Goal: Task Accomplishment & Management: Use online tool/utility

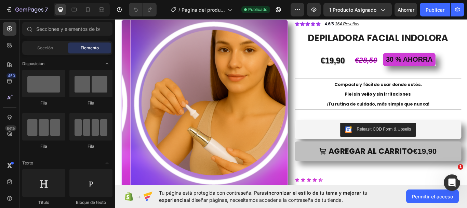
scroll to position [25, 0]
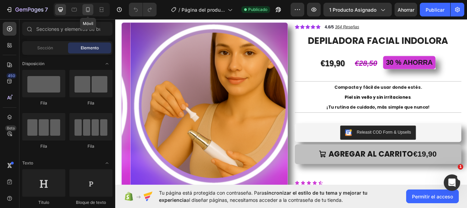
click at [90, 9] on icon at bounding box center [88, 9] width 4 height 5
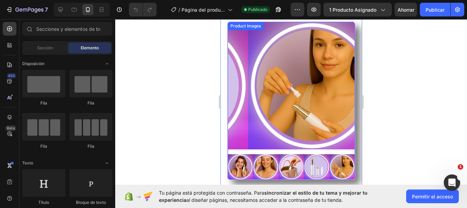
scroll to position [34, 0]
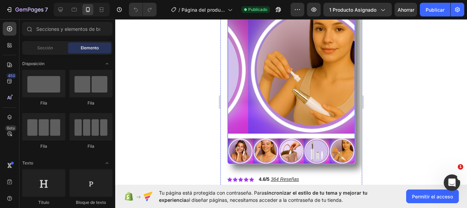
click at [245, 148] on img at bounding box center [239, 150] width 25 height 25
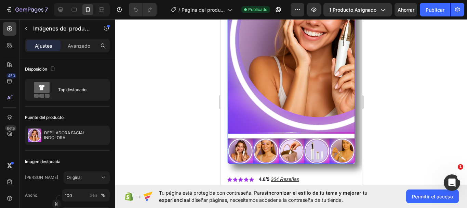
click at [231, 121] on img at bounding box center [290, 69] width 127 height 127
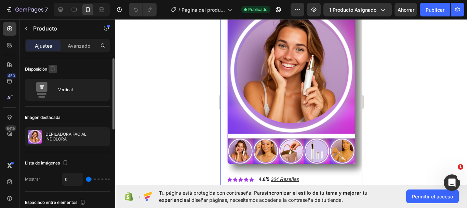
click at [52, 68] on icon "button" at bounding box center [53, 68] width 4 height 5
click at [53, 81] on icon "button" at bounding box center [54, 79] width 7 height 7
type input "24"
type input "1200"
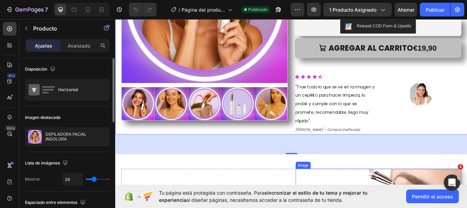
scroll to position [137, 0]
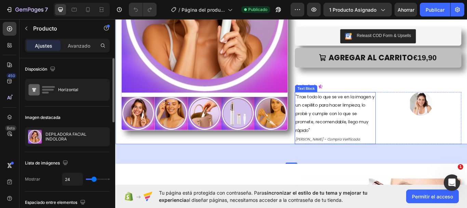
click at [330, 103] on div "Text Block" at bounding box center [338, 100] width 26 height 8
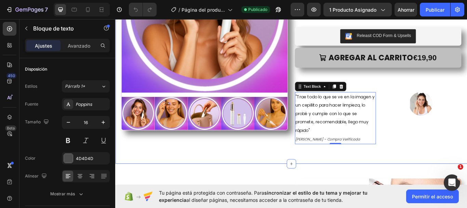
click at [286, 178] on div "Product Images Icon Icon Icon Icon Icon Icon List 4.6/5 364 Reseñas Text Block …" at bounding box center [320, 41] width 410 height 293
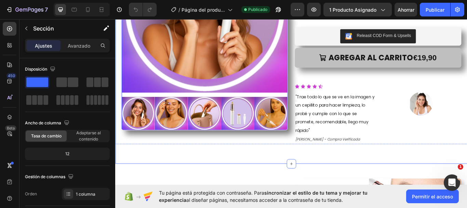
click at [221, 105] on div at bounding box center [219, 29] width 194 height 237
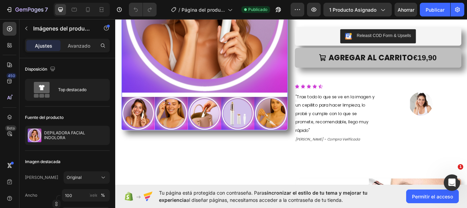
drag, startPoint x: 220, startPoint y: 144, endPoint x: 220, endPoint y: 155, distance: 11.3
click at [220, 155] on div "Product Images 33" at bounding box center [219, 38] width 194 height 254
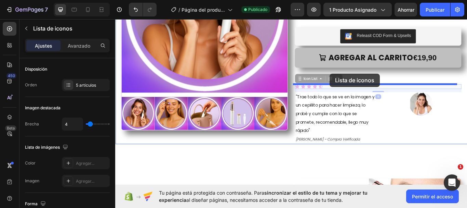
drag, startPoint x: 364, startPoint y: 98, endPoint x: 365, endPoint y: 83, distance: 15.1
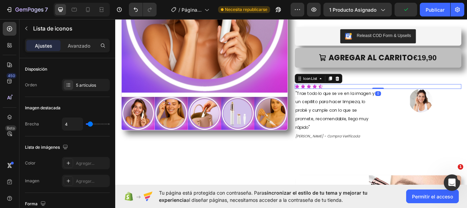
drag, startPoint x: 417, startPoint y: 102, endPoint x: 418, endPoint y: 92, distance: 10.0
click at [418, 92] on div "Icon Icon Icon Icon Icon Icon List 4.6/5 364 Reseñas Text Block Row DEPILADORA …" at bounding box center [422, 36] width 194 height 250
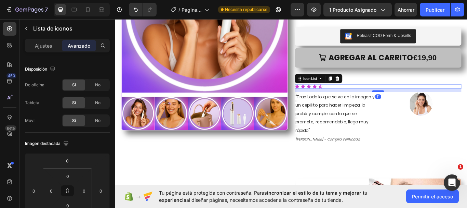
drag, startPoint x: 419, startPoint y: 99, endPoint x: 419, endPoint y: 102, distance: 3.8
click at [419, 102] on div at bounding box center [422, 103] width 14 height 2
type input "11"
click at [408, 78] on div "AGREGAR AL CARRITO €19,90 Add to Cart" at bounding box center [422, 74] width 194 height 42
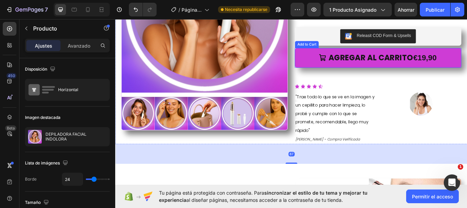
click at [419, 73] on button "AGREGAR AL CARRITO €19,90" at bounding box center [422, 64] width 194 height 23
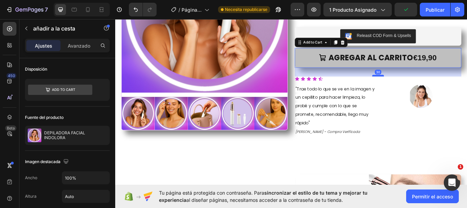
drag, startPoint x: 422, startPoint y: 93, endPoint x: 422, endPoint y: 84, distance: 8.9
click at [422, 84] on div at bounding box center [422, 85] width 14 height 2
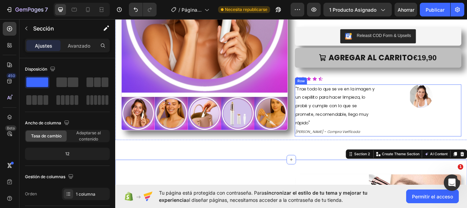
click at [425, 123] on div "Image" at bounding box center [472, 125] width 94 height 61
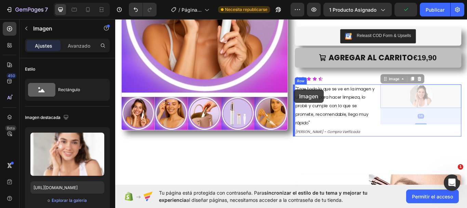
drag, startPoint x: 430, startPoint y: 93, endPoint x: 324, endPoint y: 101, distance: 106.7
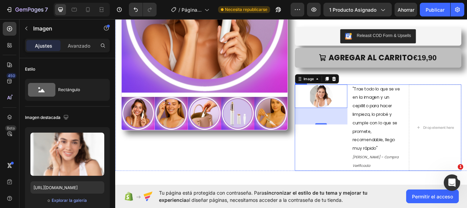
click at [364, 167] on div "Image 56" at bounding box center [355, 145] width 61 height 101
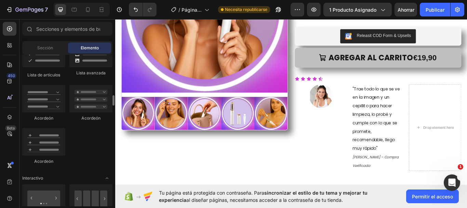
scroll to position [650, 0]
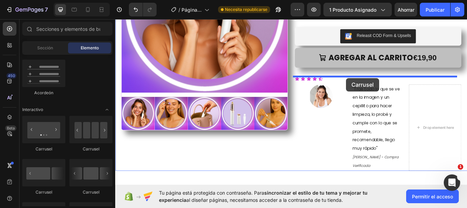
drag, startPoint x: 154, startPoint y: 150, endPoint x: 384, endPoint y: 88, distance: 238.5
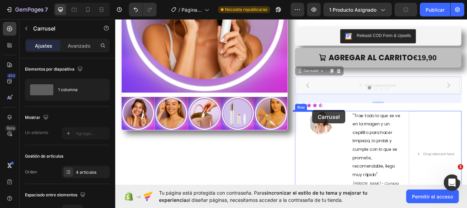
drag, startPoint x: 344, startPoint y: 80, endPoint x: 345, endPoint y: 125, distance: 44.8
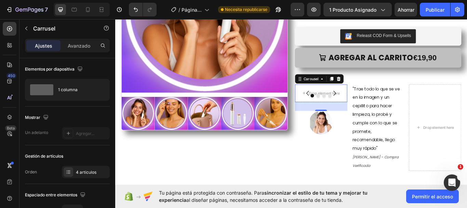
click at [368, 104] on icon "Carousel Next Arrow" at bounding box center [371, 106] width 8 height 8
click at [337, 103] on icon "Carousel Back Arrow" at bounding box center [340, 106] width 8 height 8
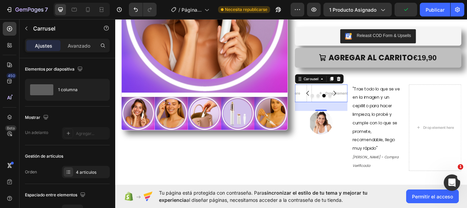
click at [337, 103] on icon "Carousel Back Arrow" at bounding box center [340, 106] width 8 height 8
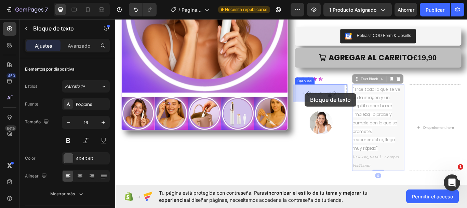
drag, startPoint x: 398, startPoint y: 93, endPoint x: 336, endPoint y: 105, distance: 63.1
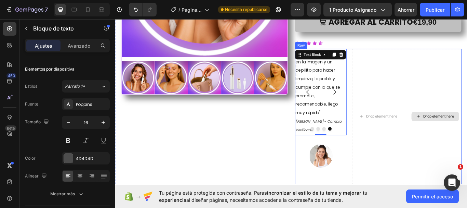
scroll to position [171, 0]
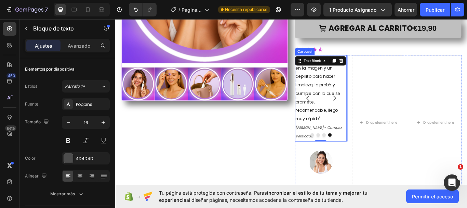
click at [369, 113] on icon "Carousel Next Arrow" at bounding box center [370, 111] width 3 height 6
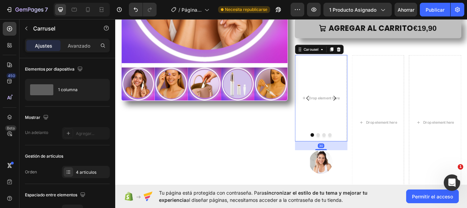
click at [369, 113] on icon "Carousel Next Arrow" at bounding box center [370, 111] width 3 height 6
click at [337, 112] on icon "Carousel Back Arrow" at bounding box center [340, 111] width 8 height 8
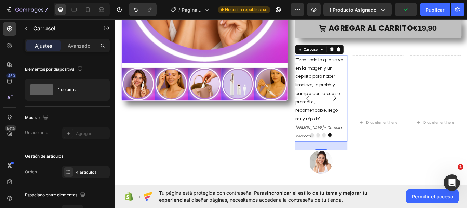
click at [368, 110] on icon "Carousel Next Arrow" at bounding box center [371, 111] width 8 height 8
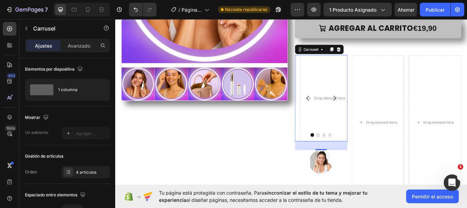
click at [368, 110] on icon "Carousel Next Arrow" at bounding box center [371, 111] width 8 height 8
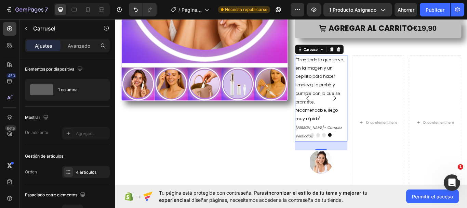
click at [368, 110] on icon "Carousel Next Arrow" at bounding box center [371, 111] width 8 height 8
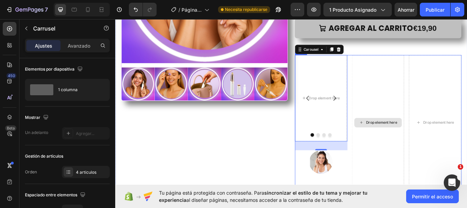
click at [422, 139] on div "Drop element here" at bounding box center [426, 139] width 36 height 5
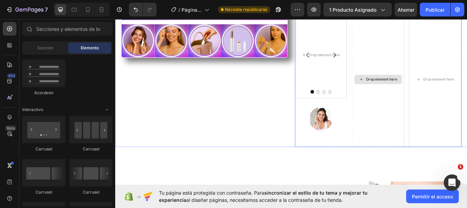
scroll to position [205, 0]
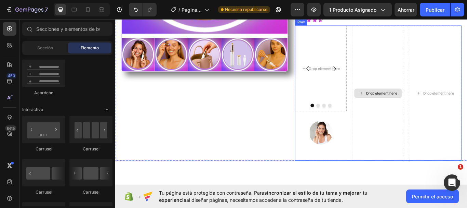
click at [420, 180] on div "Drop element here" at bounding box center [421, 105] width 61 height 157
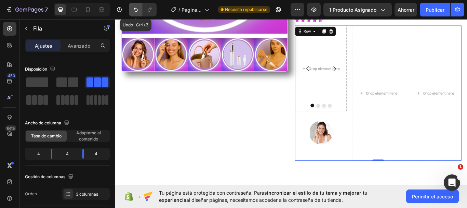
click at [136, 12] on icon "Deshacer/Rehacer" at bounding box center [136, 10] width 4 height 4
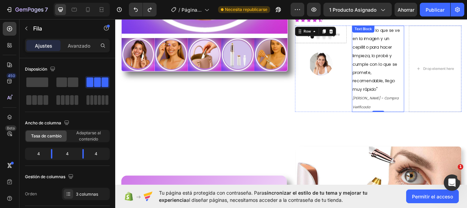
scroll to position [171, 0]
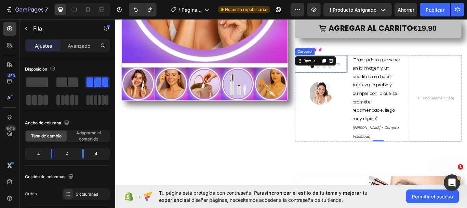
click at [363, 76] on button "Dot" at bounding box center [365, 74] width 4 height 4
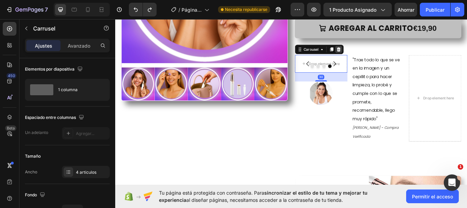
click at [374, 57] on icon at bounding box center [376, 54] width 4 height 5
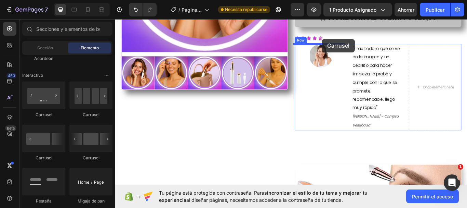
scroll to position [180, 0]
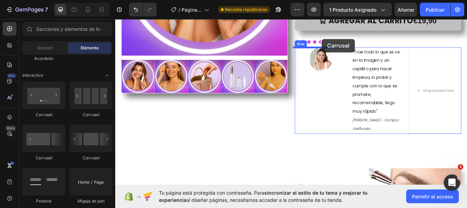
drag, startPoint x: 206, startPoint y: 161, endPoint x: 356, endPoint y: 42, distance: 191.7
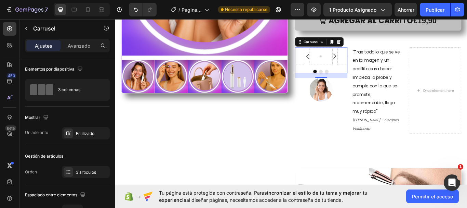
click at [367, 61] on icon "Carousel Next Arrow" at bounding box center [371, 62] width 8 height 8
click at [375, 46] on icon at bounding box center [376, 45] width 4 height 5
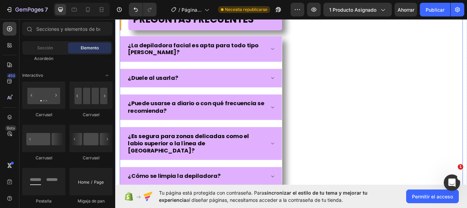
scroll to position [1144, 0]
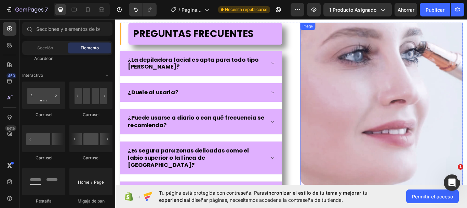
click at [354, 111] on img at bounding box center [426, 119] width 190 height 190
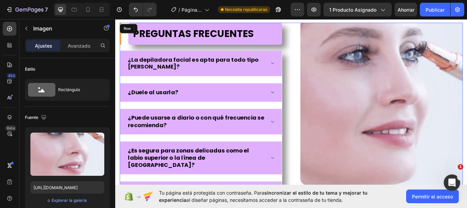
click at [321, 98] on div "PREGUNTAS FRECUENTES Heading ¿La depiladora facial es apta para todo tipo [PERS…" at bounding box center [320, 131] width 400 height 215
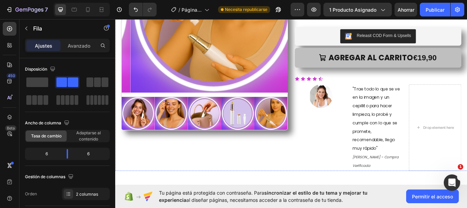
scroll to position [171, 0]
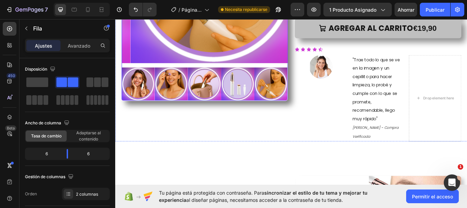
click at [208, 76] on img at bounding box center [219, 95] width 39 height 39
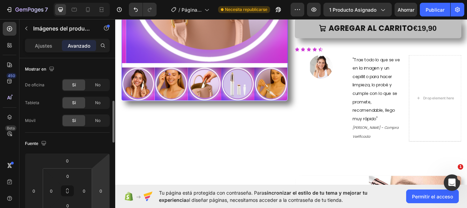
scroll to position [34, 0]
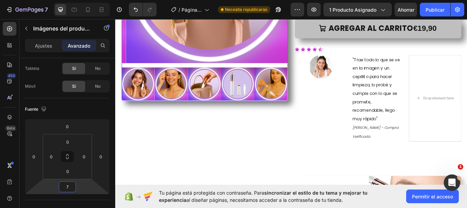
type input "9"
drag, startPoint x: 75, startPoint y: 179, endPoint x: 68, endPoint y: 183, distance: 8.6
click at [68, 0] on html "7 Version history / Página del producto - [DATE] 12:00:49 Necesita republicarse…" at bounding box center [233, 0] width 467 height 0
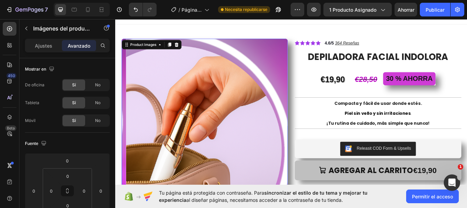
scroll to position [0, 0]
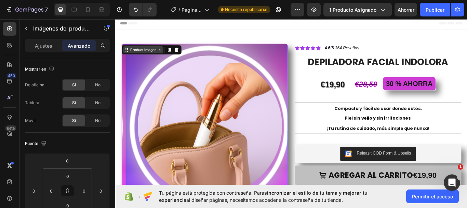
type input "0"
click at [148, 58] on div "Product Images" at bounding box center [147, 55] width 33 height 6
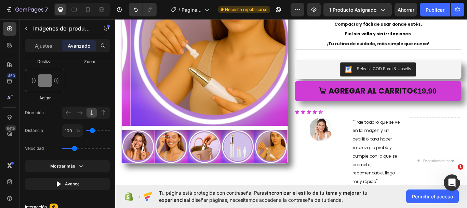
scroll to position [103, 0]
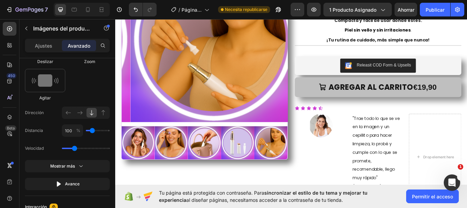
click at [180, 175] on img at bounding box center [180, 163] width 39 height 39
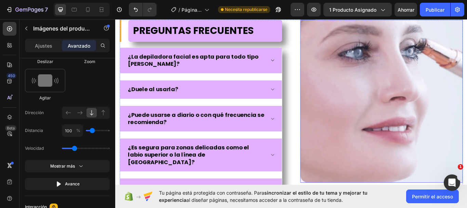
scroll to position [1163, 0]
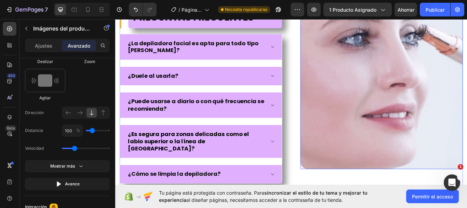
click at [357, 77] on img at bounding box center [426, 99] width 190 height 190
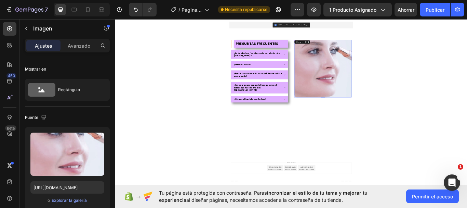
scroll to position [1046, 0]
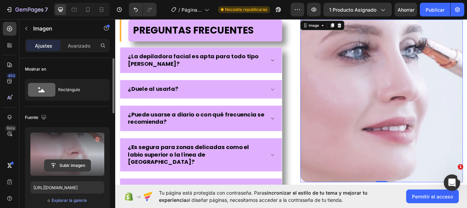
click at [75, 161] on input "file" at bounding box center [67, 165] width 46 height 12
click at [45, 153] on label at bounding box center [67, 153] width 74 height 43
click at [45, 159] on input "file" at bounding box center [67, 165] width 46 height 12
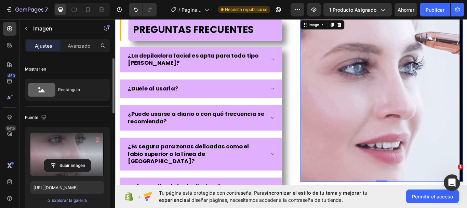
scroll to position [1149, 0]
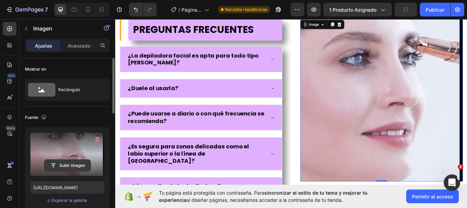
click at [65, 164] on input "file" at bounding box center [67, 165] width 46 height 12
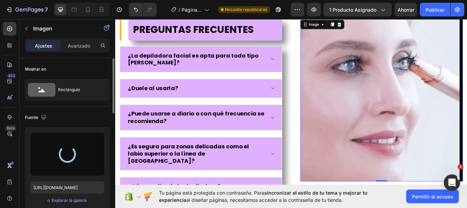
type input "[URL][DOMAIN_NAME]"
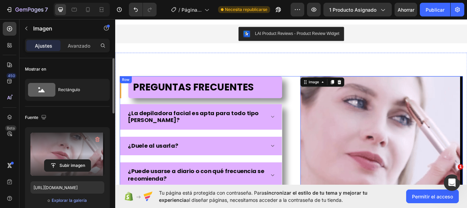
scroll to position [1080, 0]
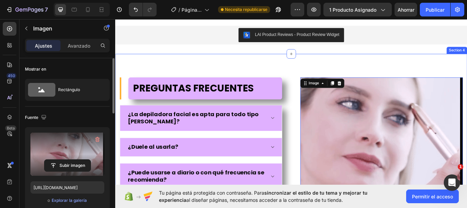
click at [314, 77] on div "PREGUNTAS FRECUENTES Heading ¿La depiladora facial es apta para todo tipo [PERS…" at bounding box center [320, 195] width 410 height 270
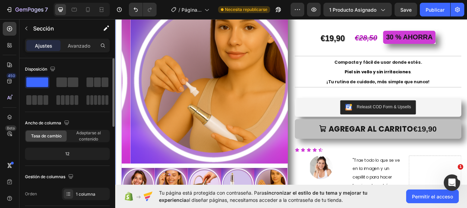
scroll to position [0, 0]
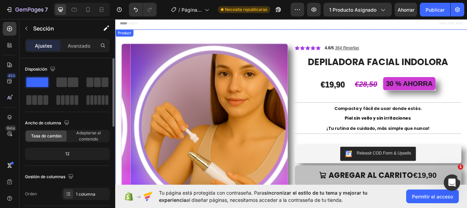
click at [129, 38] on div "Product" at bounding box center [126, 35] width 18 height 6
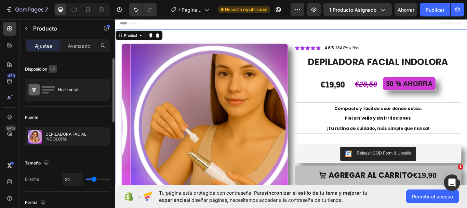
click at [53, 69] on icon "button" at bounding box center [52, 68] width 4 height 4
click at [57, 103] on icon "button" at bounding box center [54, 104] width 7 height 7
type input "0"
type input "100%"
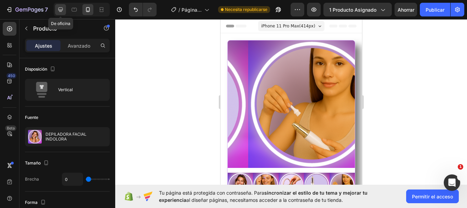
click at [60, 11] on icon at bounding box center [60, 9] width 7 height 7
type input "24"
type input "1200"
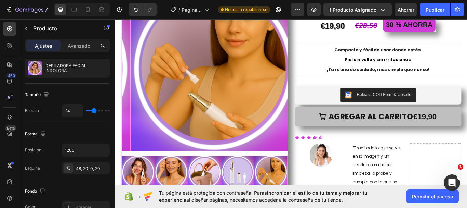
scroll to position [103, 0]
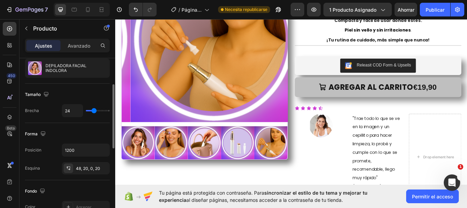
type input "36"
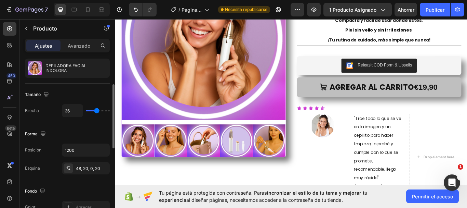
type input "37"
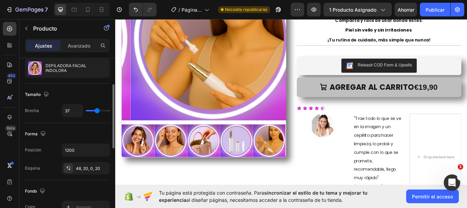
type input "22"
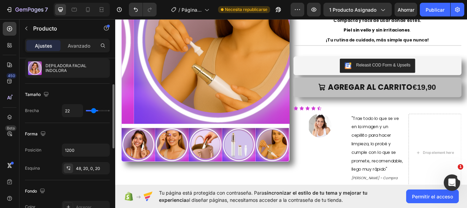
type input "13"
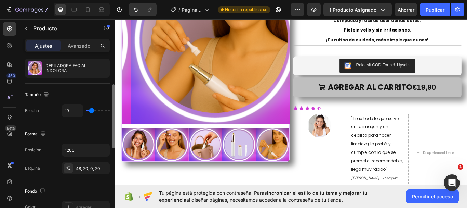
type input "12"
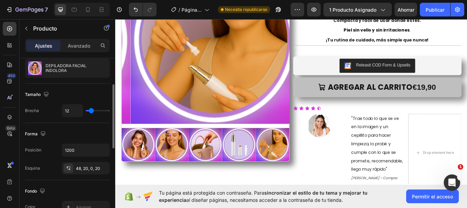
type input "10"
type input "9"
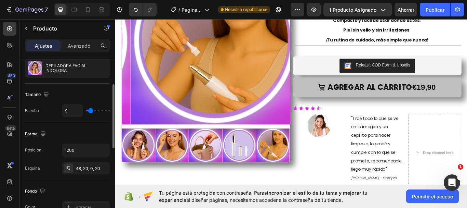
type input "16"
type input "28"
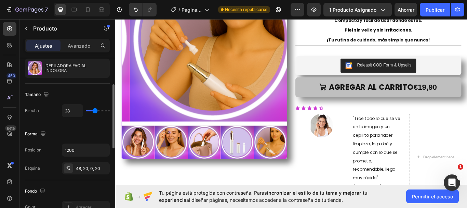
type input "33"
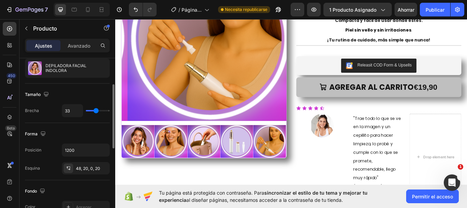
type input "39"
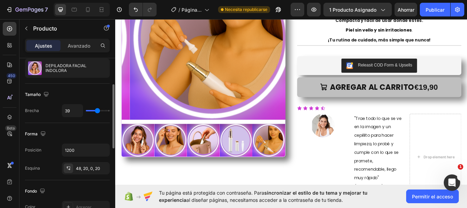
type input "40"
type input "47"
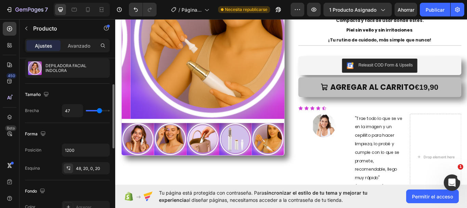
type input "46"
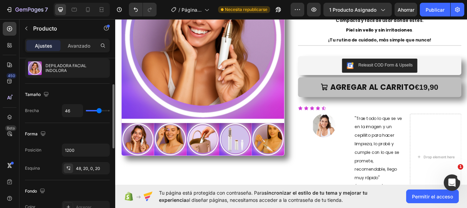
type input "44"
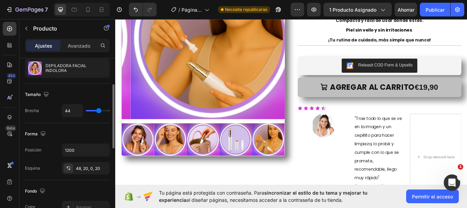
type input "43"
type input "37"
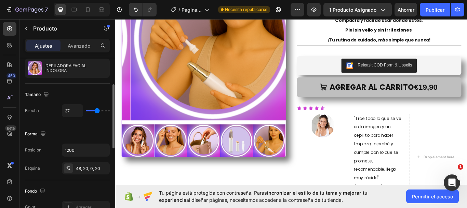
type input "37"
click at [97, 111] on input "range" at bounding box center [98, 110] width 24 height 1
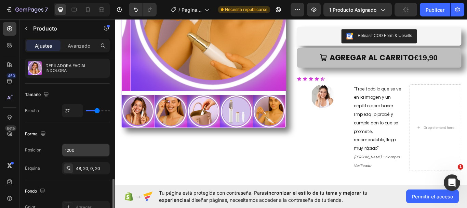
scroll to position [137, 0]
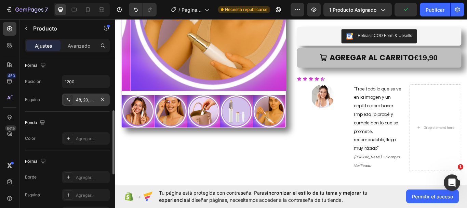
click at [70, 101] on icon at bounding box center [68, 99] width 5 height 5
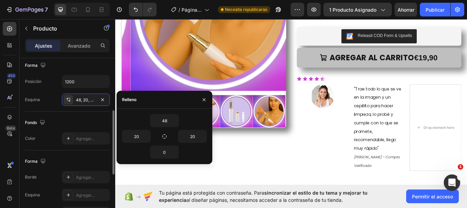
click at [92, 120] on div "Fondo" at bounding box center [67, 122] width 85 height 11
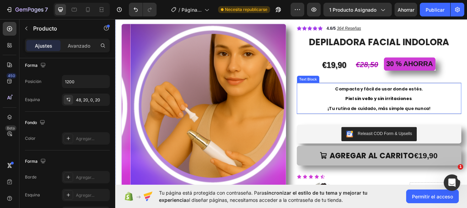
scroll to position [0, 0]
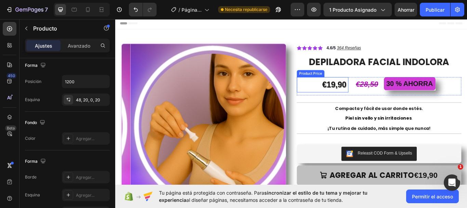
click at [369, 97] on div "€19,90" at bounding box center [370, 96] width 33 height 18
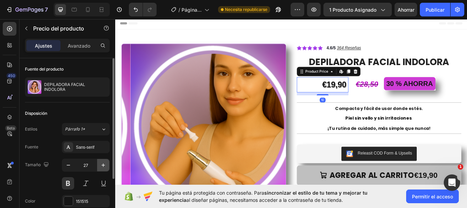
click at [105, 164] on icon "button" at bounding box center [103, 164] width 7 height 7
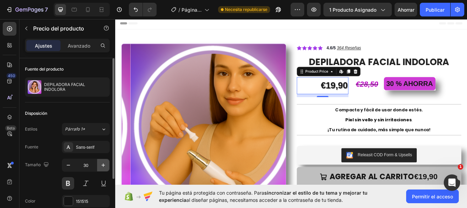
click at [105, 164] on icon "button" at bounding box center [103, 164] width 7 height 7
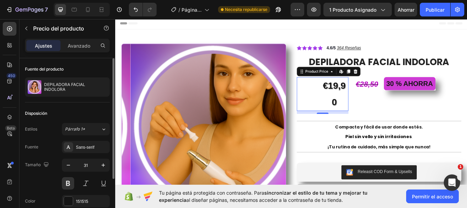
scroll to position [68, 0]
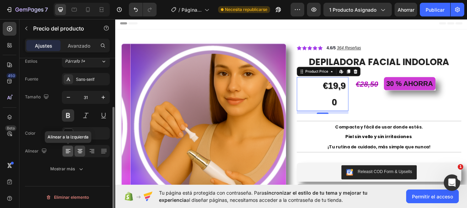
click at [67, 152] on icon at bounding box center [68, 151] width 5 height 1
click at [81, 153] on icon at bounding box center [80, 150] width 7 height 7
click at [70, 93] on button "button" at bounding box center [68, 97] width 12 height 12
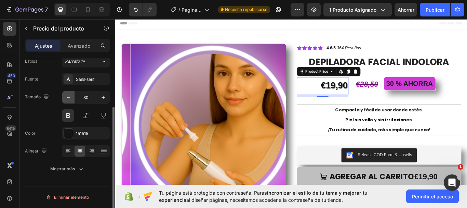
click at [70, 93] on button "button" at bounding box center [68, 97] width 12 height 12
type input "29"
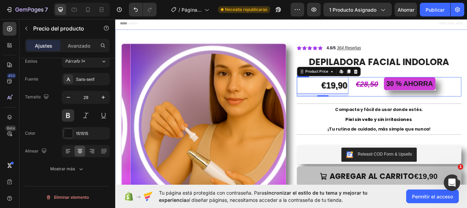
click at [393, 88] on div "€28,50" at bounding box center [409, 95] width 32 height 17
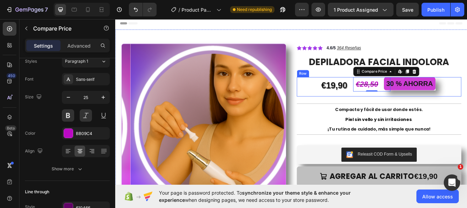
click at [386, 89] on div "€19,90 Product Price Product Price €28,50 Compare Price Edit content in Shopify…" at bounding box center [423, 98] width 192 height 23
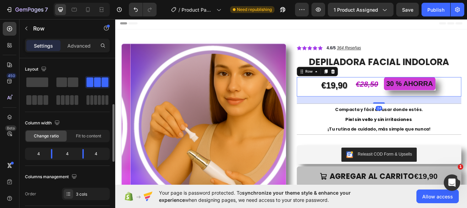
scroll to position [34, 0]
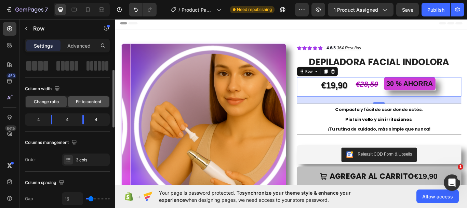
click at [82, 102] on span "Fit to content" at bounding box center [88, 102] width 25 height 6
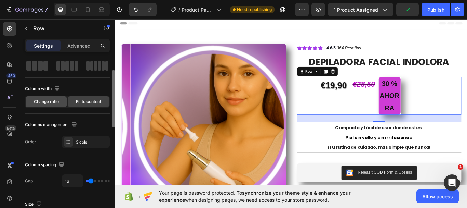
click at [53, 101] on span "Change ratio" at bounding box center [46, 102] width 25 height 6
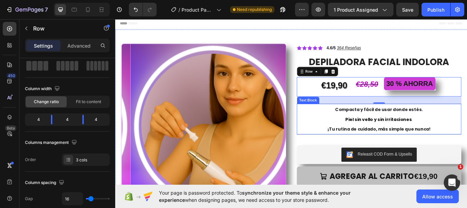
click at [430, 129] on sub "Compacta y fácil de usar donde estés." at bounding box center [423, 126] width 102 height 9
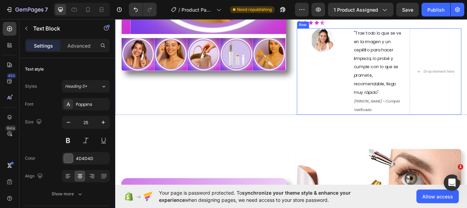
scroll to position [171, 0]
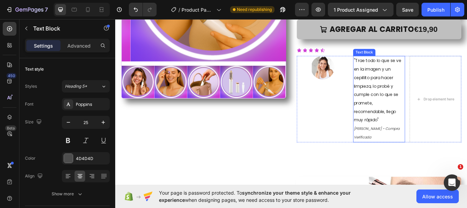
click at [402, 104] on span ""Trae todo lo que se ve en la imagen y un cepillito para hacer limpieza, lo pro…" at bounding box center [420, 102] width 55 height 76
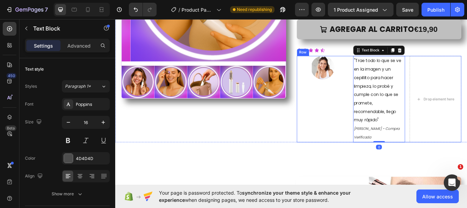
click at [388, 147] on div "Image "Trae todo lo que se ve en la imagen y un cepillito para hacer limpieza, …" at bounding box center [423, 112] width 192 height 101
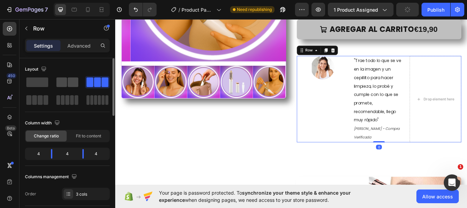
click at [71, 82] on span at bounding box center [73, 82] width 11 height 10
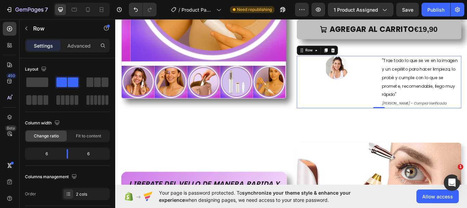
click at [419, 62] on div "Image "Trae todo lo que se ve en la imagen y un cepillito para hacer limpieza, …" at bounding box center [423, 92] width 192 height 61
click at [347, 55] on icon at bounding box center [349, 55] width 5 height 5
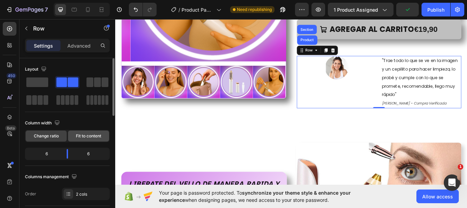
click at [81, 133] on span "Fit to content" at bounding box center [88, 136] width 25 height 6
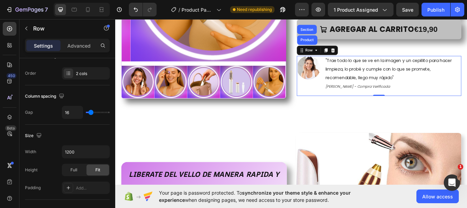
scroll to position [0, 0]
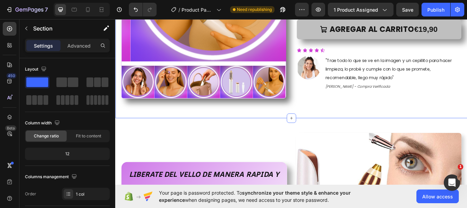
click at [388, 89] on span ""Trae todo lo que se ve en la imagen y un cepillito para hacer limpieza, lo pro…" at bounding box center [434, 77] width 147 height 27
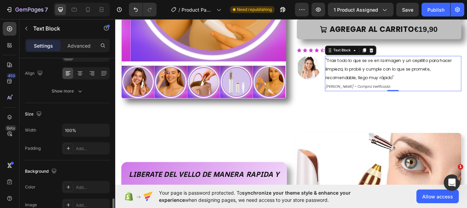
scroll to position [205, 0]
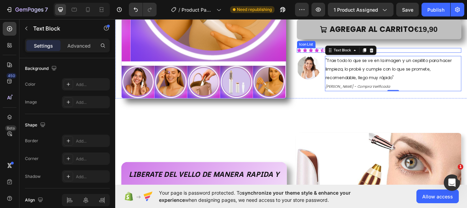
click at [436, 55] on div "Icon Icon Icon Icon Icon" at bounding box center [423, 55] width 192 height 5
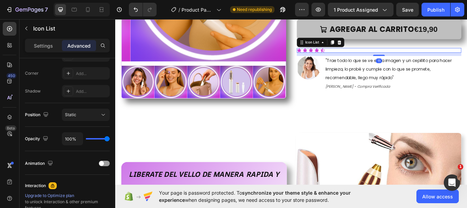
scroll to position [0, 0]
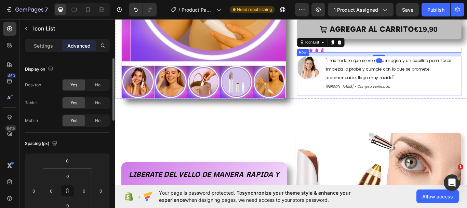
click at [340, 102] on div "Image" at bounding box center [340, 85] width 27 height 47
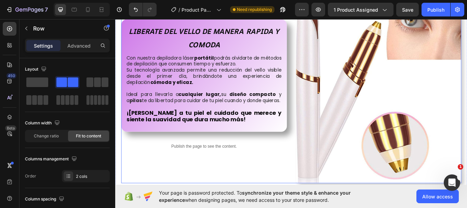
scroll to position [376, 0]
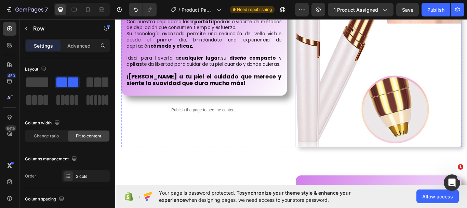
click at [408, 100] on img at bounding box center [422, 56] width 193 height 225
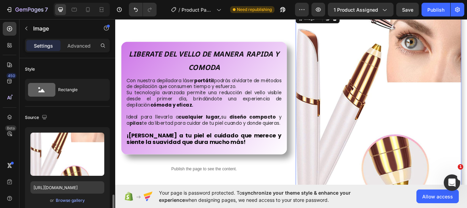
scroll to position [103, 0]
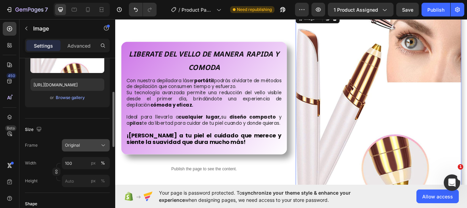
click at [79, 146] on span "Original" at bounding box center [72, 145] width 15 height 6
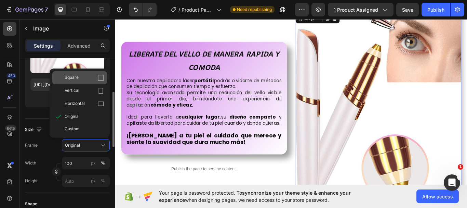
click at [79, 76] on div "Square" at bounding box center [85, 77] width 40 height 7
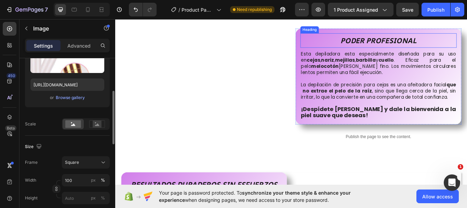
scroll to position [532, 0]
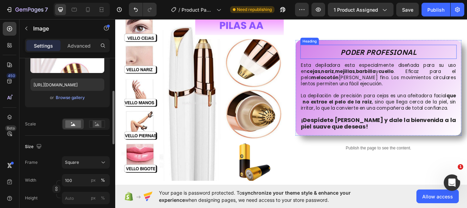
click at [378, 180] on div "PODER PROFESIONAL Heading Esta depiladora esta especialmente diseñada para su u…" at bounding box center [422, 110] width 193 height 193
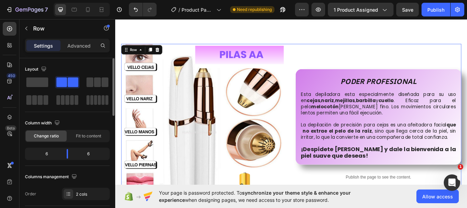
scroll to position [497, 0]
click at [244, 104] on img at bounding box center [218, 145] width 193 height 193
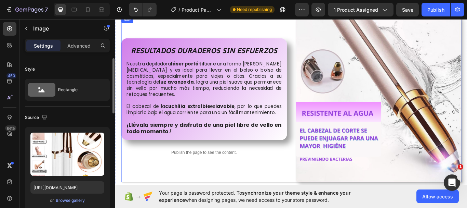
scroll to position [839, 0]
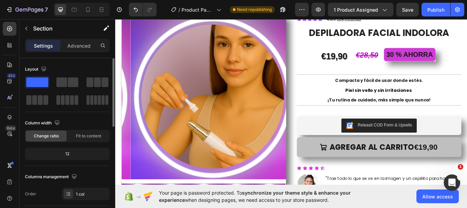
scroll to position [0, 0]
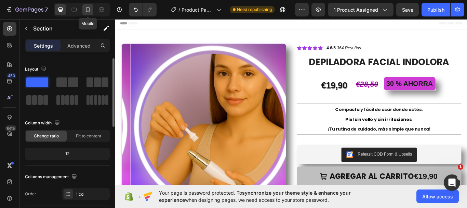
click at [87, 10] on icon at bounding box center [87, 9] width 7 height 7
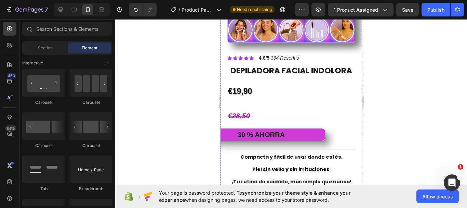
scroll to position [171, 0]
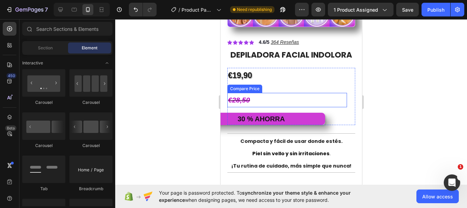
click at [262, 103] on div "€28,50" at bounding box center [281, 100] width 109 height 14
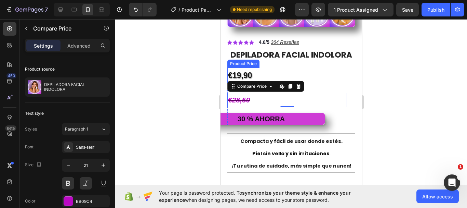
click at [322, 81] on div "€19,90" at bounding box center [291, 75] width 128 height 15
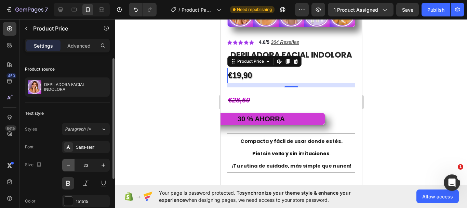
click at [66, 166] on icon "button" at bounding box center [68, 164] width 7 height 7
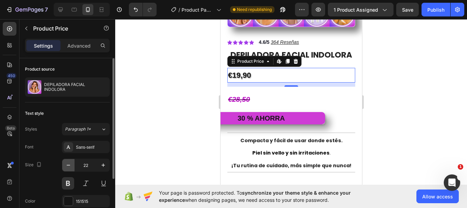
click at [66, 166] on icon "button" at bounding box center [68, 164] width 7 height 7
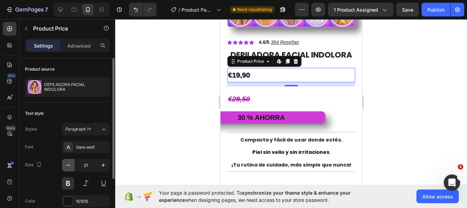
click at [66, 166] on icon "button" at bounding box center [68, 164] width 7 height 7
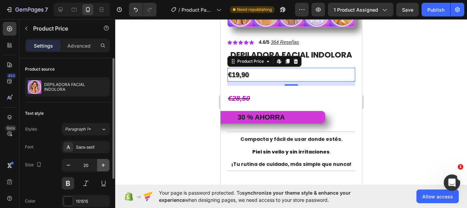
click at [102, 165] on icon "button" at bounding box center [103, 164] width 7 height 7
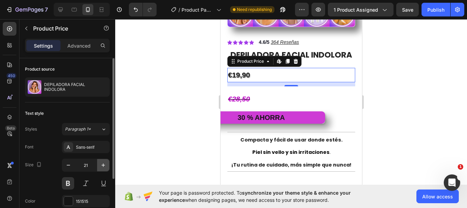
click at [102, 165] on icon "button" at bounding box center [103, 164] width 7 height 7
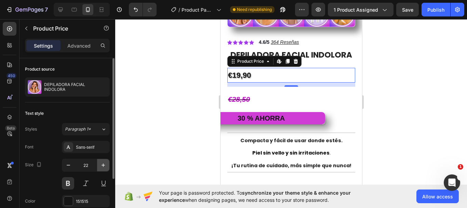
click at [102, 165] on icon "button" at bounding box center [103, 164] width 7 height 7
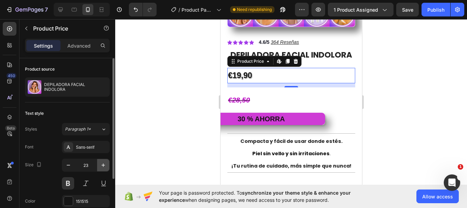
click at [102, 165] on icon "button" at bounding box center [103, 164] width 7 height 7
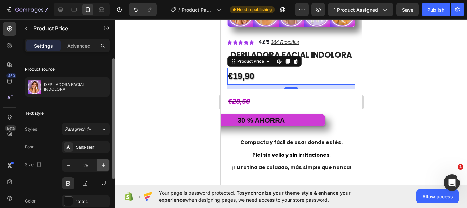
click at [102, 165] on icon "button" at bounding box center [103, 164] width 7 height 7
type input "26"
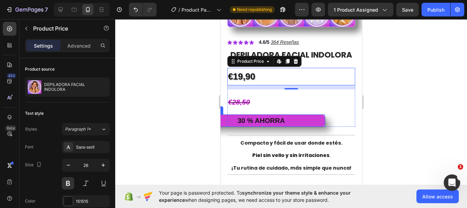
click at [253, 103] on div "€28,50" at bounding box center [281, 102] width 109 height 14
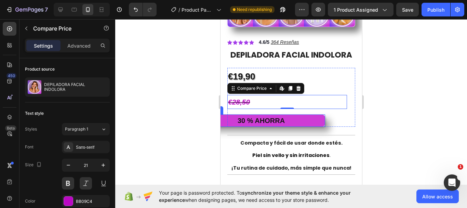
click at [265, 121] on p "30 % AHORRA" at bounding box center [261, 120] width 128 height 12
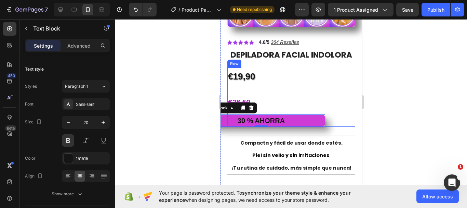
click at [279, 103] on div "€28,50" at bounding box center [281, 102] width 109 height 14
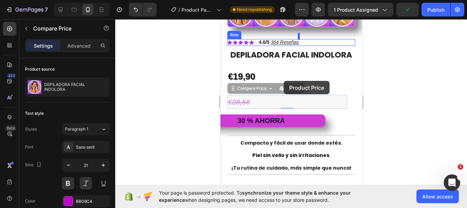
drag, startPoint x: 241, startPoint y: 104, endPoint x: 284, endPoint y: 81, distance: 48.8
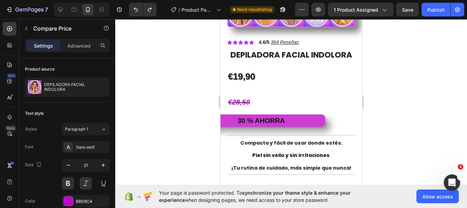
click at [198, 95] on div at bounding box center [291, 113] width 352 height 188
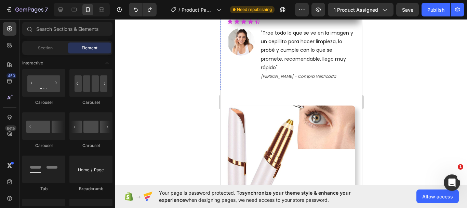
scroll to position [342, 0]
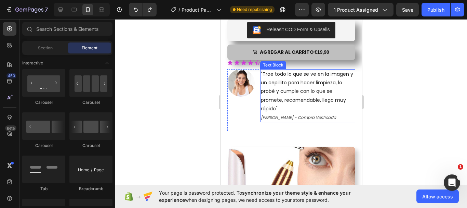
click at [258, 65] on icon at bounding box center [256, 62] width 5 height 5
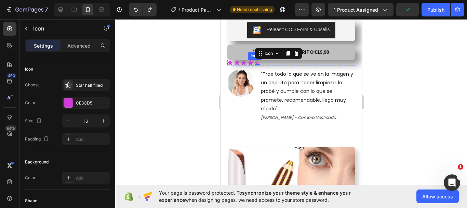
click at [246, 65] on icon at bounding box center [243, 62] width 5 height 4
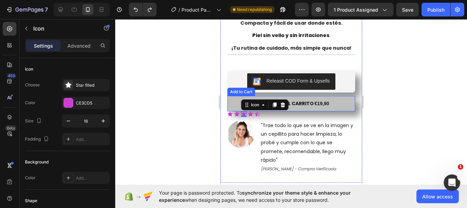
scroll to position [308, 0]
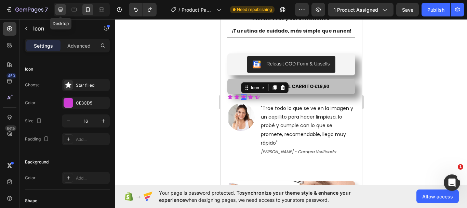
click at [60, 9] on icon at bounding box center [60, 9] width 7 height 7
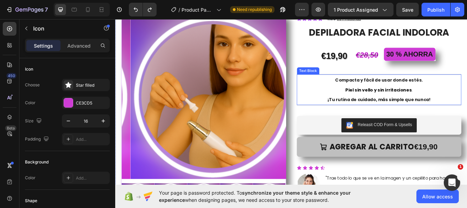
scroll to position [68, 0]
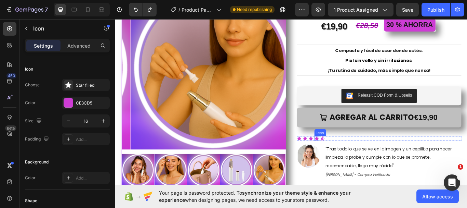
click at [349, 158] on icon at bounding box center [350, 158] width 5 height 4
click at [373, 158] on div "Icon Icon Icon Icon 0 Icon" at bounding box center [423, 158] width 192 height 5
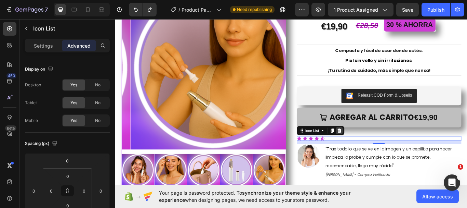
click at [374, 147] on icon at bounding box center [376, 148] width 5 height 5
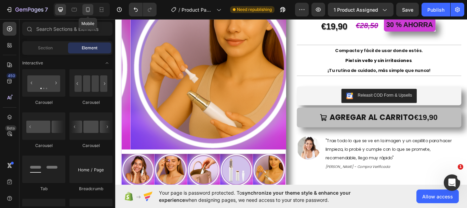
click at [85, 9] on icon at bounding box center [87, 9] width 7 height 7
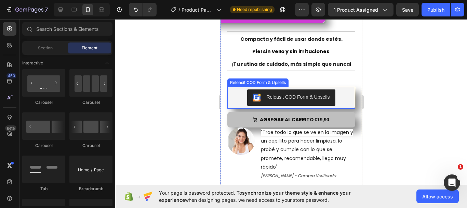
scroll to position [274, 0]
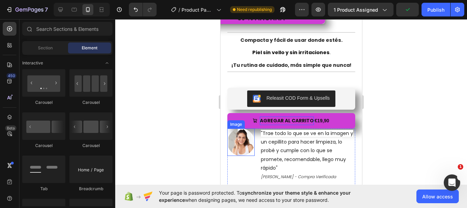
click at [260, 125] on div "AGREGAR AL CARRITO" at bounding box center [287, 120] width 54 height 9
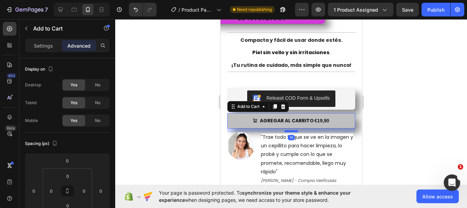
click at [288, 132] on div at bounding box center [291, 131] width 14 height 2
type input "11"
click at [203, 106] on div at bounding box center [291, 113] width 352 height 188
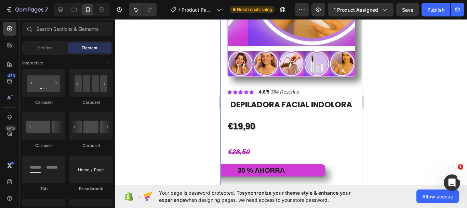
scroll to position [137, 0]
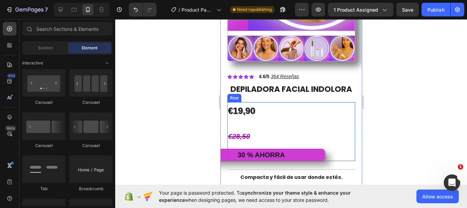
click at [349, 132] on div "€19,90 Product Price Product Price €28,50 Compare Price Compare Price 30 % AHOR…" at bounding box center [291, 131] width 128 height 59
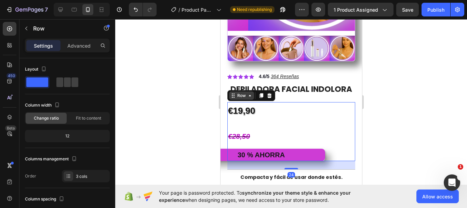
click at [248, 98] on icon at bounding box center [249, 95] width 5 height 5
click at [345, 139] on div "€28,50 Compare Price Compare Price" at bounding box center [291, 136] width 128 height 14
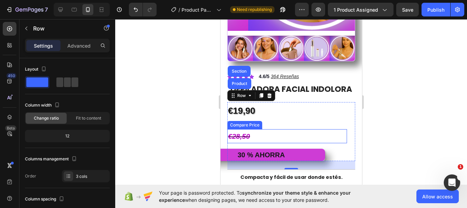
click at [249, 140] on div "€28,50" at bounding box center [281, 136] width 109 height 14
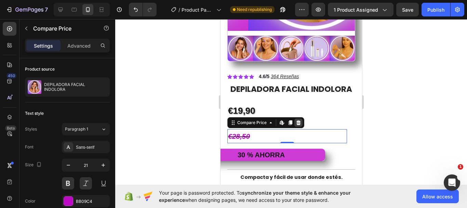
click at [298, 125] on icon at bounding box center [298, 122] width 5 height 5
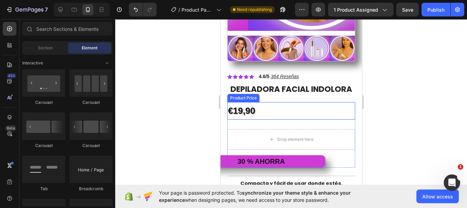
click at [253, 113] on div "€19,90" at bounding box center [291, 110] width 128 height 17
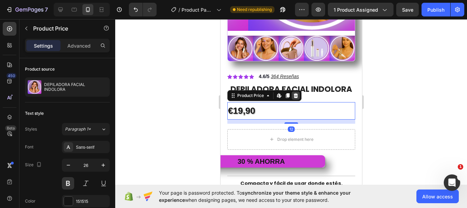
click at [297, 98] on icon at bounding box center [295, 95] width 5 height 5
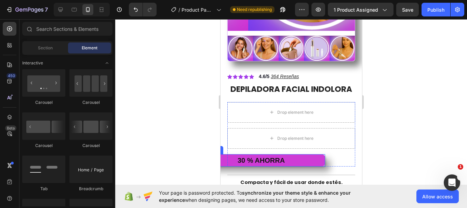
click at [224, 162] on p "30 % AHORRA" at bounding box center [261, 160] width 128 height 12
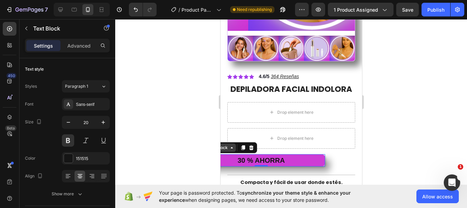
click at [228, 151] on div "Text Block" at bounding box center [217, 147] width 23 height 6
click at [339, 162] on div "30 % AHORRA Text Block 0" at bounding box center [291, 160] width 128 height 12
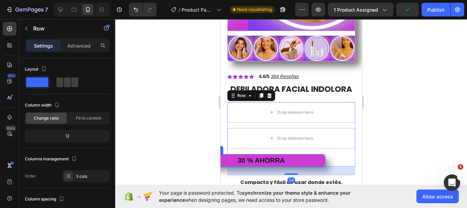
click at [300, 163] on p "30 % AHORRA" at bounding box center [261, 160] width 128 height 12
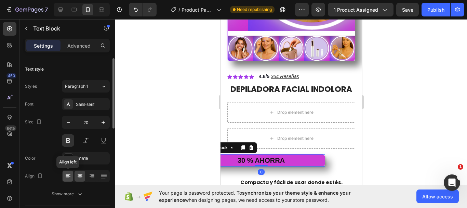
click at [66, 175] on icon at bounding box center [67, 175] width 3 height 1
click at [78, 175] on icon at bounding box center [80, 175] width 7 height 7
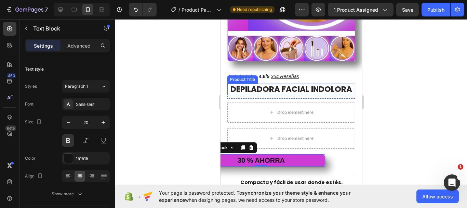
click at [342, 84] on h1 "DEPILADORA FACIAL INDOLORA" at bounding box center [291, 89] width 128 height 12
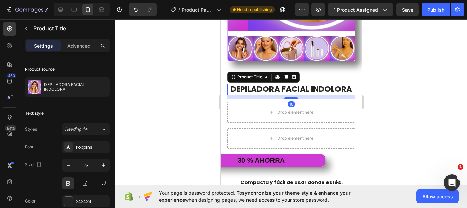
click at [353, 79] on div "Product Images Icon Icon Icon Icon Icon Icon List 4.6/5 364 Reseñas Text Block …" at bounding box center [291, 116] width 142 height 440
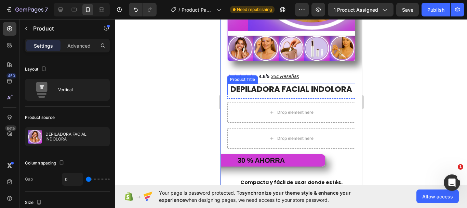
click at [349, 95] on h1 "DEPILADORA FACIAL INDOLORA" at bounding box center [291, 89] width 128 height 12
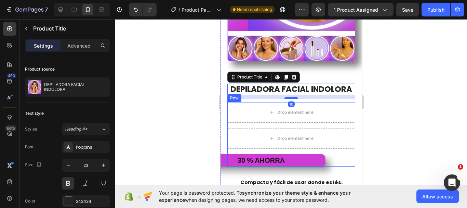
click at [349, 129] on div "Drop element here Drop element here 30 % AHORRA Text Block Row" at bounding box center [291, 134] width 128 height 64
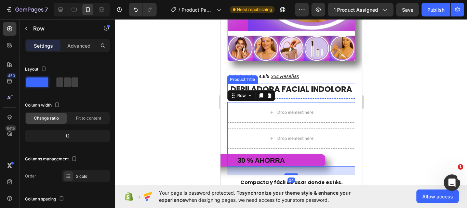
click at [334, 85] on h1 "DEPILADORA FACIAL INDOLORA" at bounding box center [291, 89] width 128 height 12
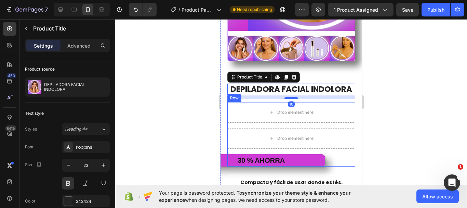
click at [348, 128] on div "Drop element here Drop element here 30 % AHORRA Text Block Row" at bounding box center [291, 134] width 128 height 64
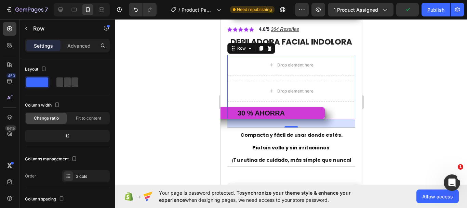
scroll to position [205, 0]
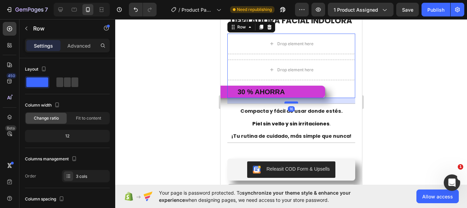
click at [285, 103] on div at bounding box center [291, 102] width 14 height 2
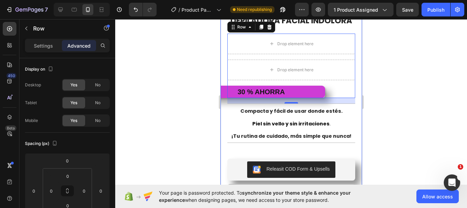
click at [353, 79] on div "Product Images Icon Icon Icon Icon Icon Icon List 4.6/5 364 Reseñas Text Block …" at bounding box center [291, 46] width 142 height 437
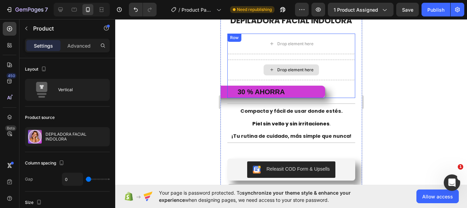
click at [347, 72] on div "Drop element here" at bounding box center [291, 70] width 128 height 21
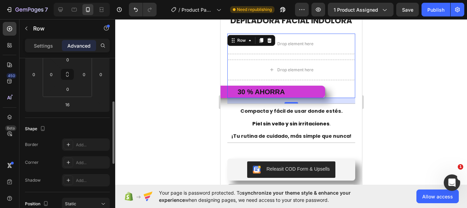
scroll to position [0, 0]
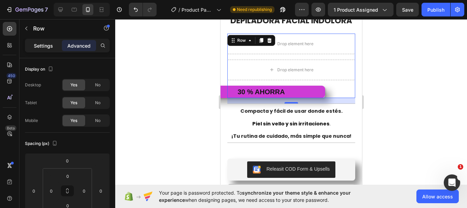
click at [48, 45] on p "Settings" at bounding box center [43, 45] width 19 height 7
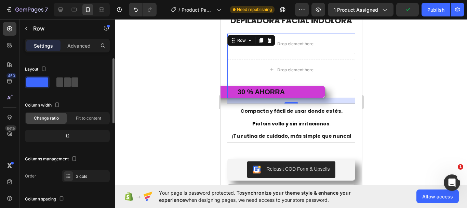
click at [71, 82] on span at bounding box center [74, 82] width 7 height 10
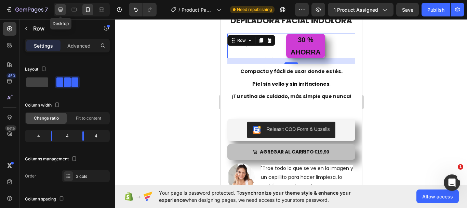
click at [58, 7] on icon at bounding box center [60, 9] width 7 height 7
type input "1200"
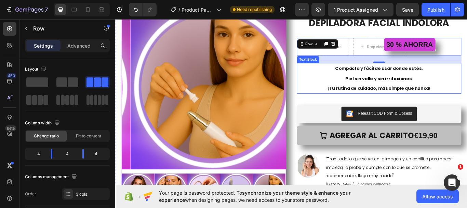
scroll to position [11, 0]
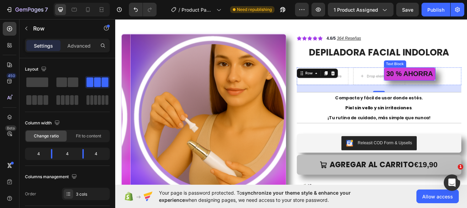
click at [459, 86] on p "30 % AHORRA" at bounding box center [458, 83] width 59 height 14
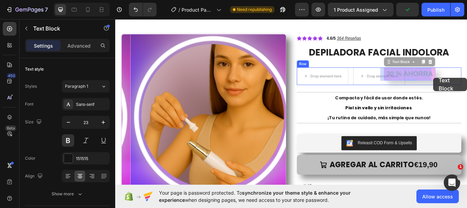
drag, startPoint x: 473, startPoint y: 89, endPoint x: 486, endPoint y: 88, distance: 12.7
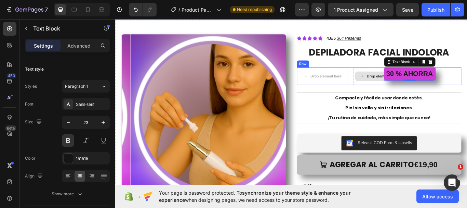
click at [401, 87] on icon at bounding box center [403, 86] width 5 height 6
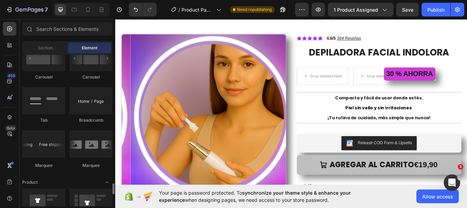
scroll to position [821, 0]
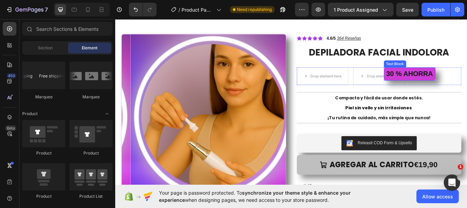
click at [455, 86] on p "30 % AHORRA" at bounding box center [458, 83] width 59 height 14
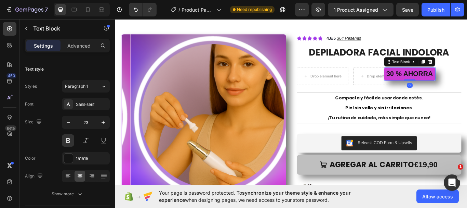
click at [444, 64] on div "Text Block" at bounding box center [459, 69] width 60 height 11
click at [447, 71] on div "Text Block" at bounding box center [448, 69] width 23 height 6
click at [445, 81] on p "30 % AHORRA" at bounding box center [458, 83] width 59 height 14
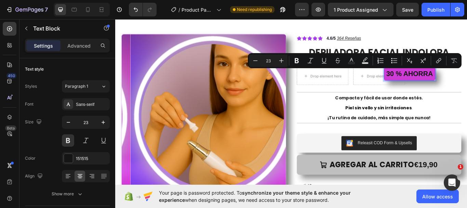
click at [457, 81] on p "30 % AHORRA" at bounding box center [458, 83] width 59 height 14
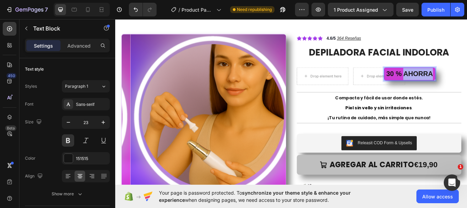
click at [457, 81] on p "30 % AHORRA" at bounding box center [458, 83] width 59 height 14
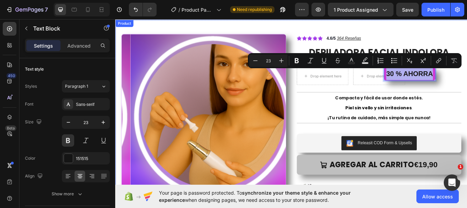
click at [467, 98] on div "Icon Icon Icon Icon Icon Icon List 4.6/5 364 Reseñas Text Block Row DEPILADORA …" at bounding box center [423, 154] width 192 height 235
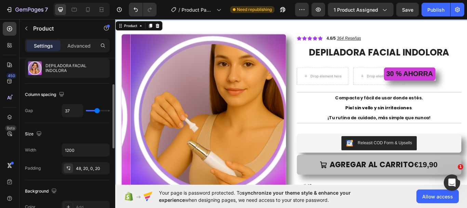
scroll to position [171, 0]
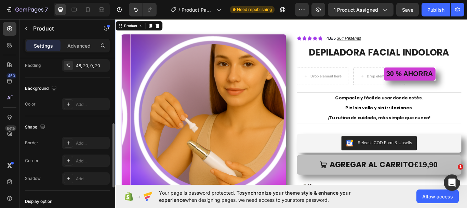
click at [467, 84] on p "30 % AHORRA" at bounding box center [458, 83] width 59 height 14
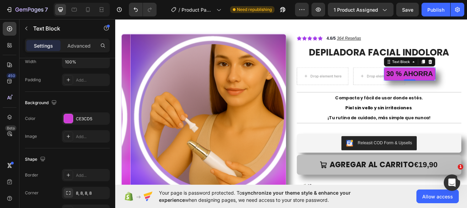
scroll to position [0, 0]
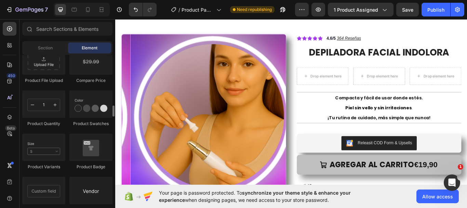
scroll to position [1163, 0]
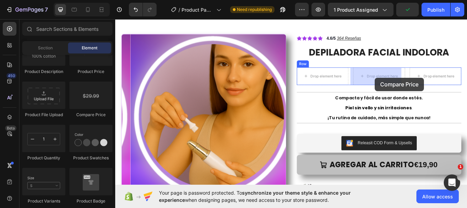
drag, startPoint x: 226, startPoint y: 120, endPoint x: 419, endPoint y: 86, distance: 195.9
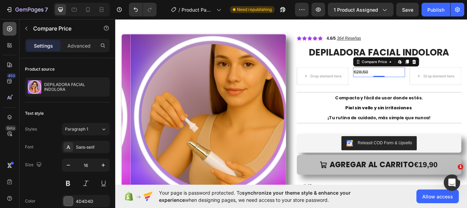
click at [12, 28] on icon at bounding box center [9, 28] width 5 height 5
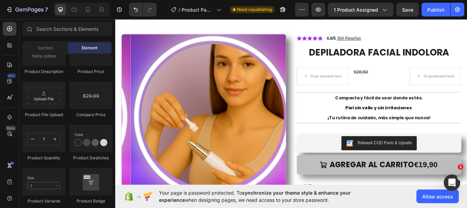
scroll to position [1129, 0]
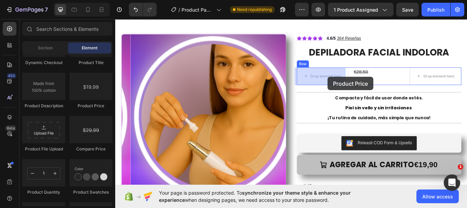
drag, startPoint x: 216, startPoint y: 112, endPoint x: 363, endPoint y: 87, distance: 148.9
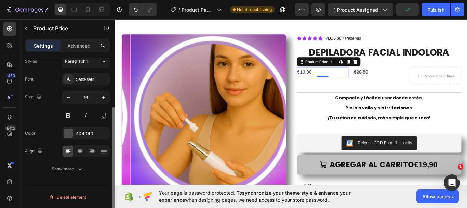
scroll to position [0, 0]
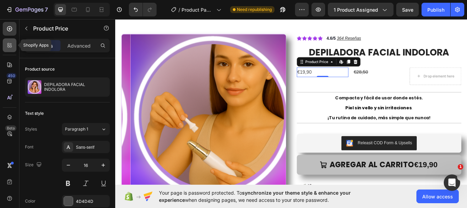
click at [15, 46] on div at bounding box center [10, 45] width 14 height 14
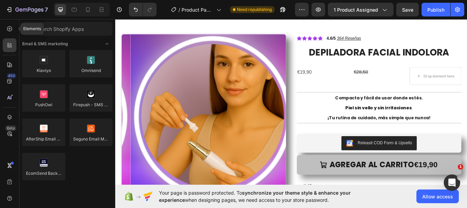
click at [13, 27] on div at bounding box center [10, 29] width 14 height 14
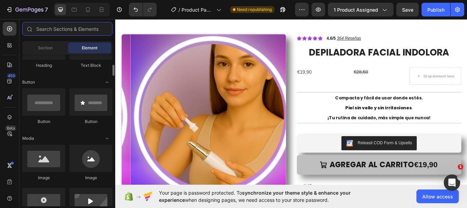
scroll to position [34, 0]
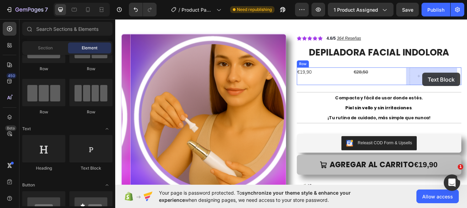
drag, startPoint x: 207, startPoint y: 167, endPoint x: 260, endPoint y: 120, distance: 70.5
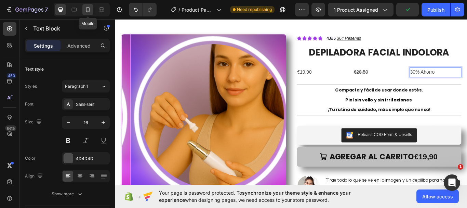
click at [92, 7] on div at bounding box center [87, 9] width 11 height 11
type input "14"
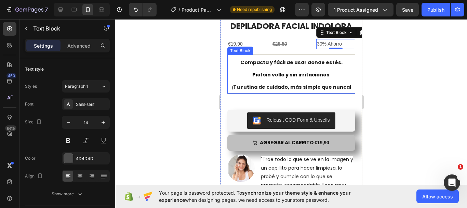
scroll to position [131, 0]
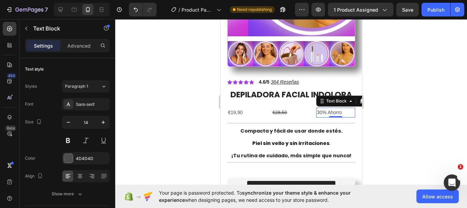
click at [404, 90] on div at bounding box center [291, 113] width 352 height 188
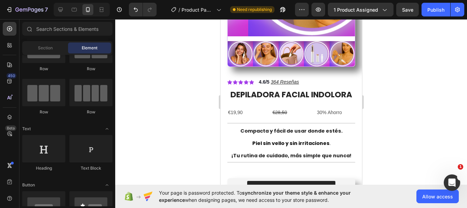
scroll to position [0, 0]
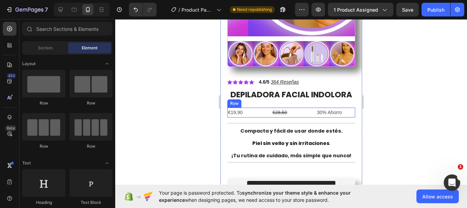
click at [264, 117] on div "€19,90 Product Price Product Price €28,50 Compare Price Compare Price 30% Ahorr…" at bounding box center [291, 112] width 128 height 10
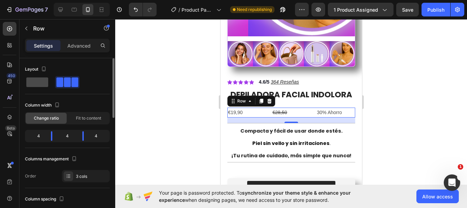
click at [38, 81] on span at bounding box center [37, 82] width 22 height 10
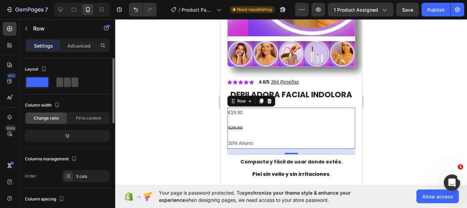
click at [71, 82] on span at bounding box center [74, 82] width 7 height 10
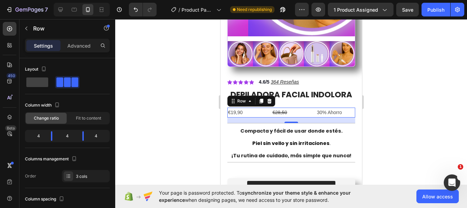
click at [149, 83] on div at bounding box center [291, 113] width 352 height 188
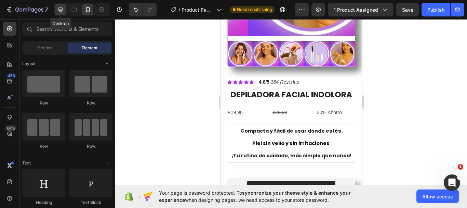
click at [60, 10] on icon at bounding box center [60, 10] width 4 height 4
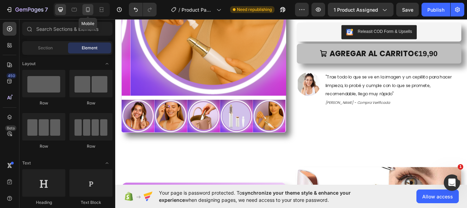
click at [85, 11] on icon at bounding box center [87, 9] width 7 height 7
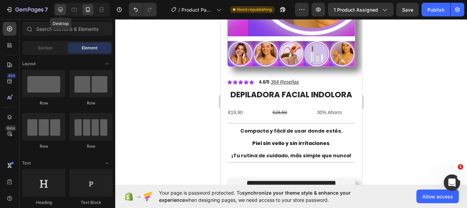
click at [59, 9] on icon at bounding box center [60, 10] width 4 height 4
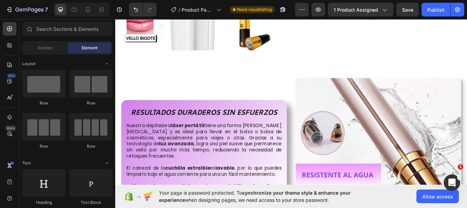
scroll to position [684, 0]
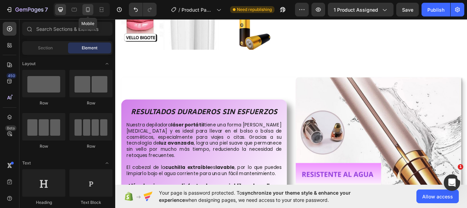
click at [86, 9] on icon at bounding box center [87, 9] width 7 height 7
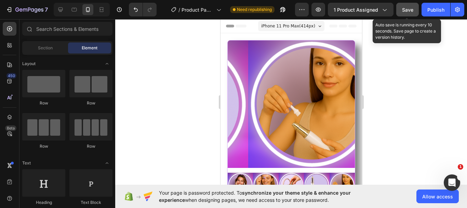
click at [405, 10] on span "Save" at bounding box center [407, 10] width 11 height 6
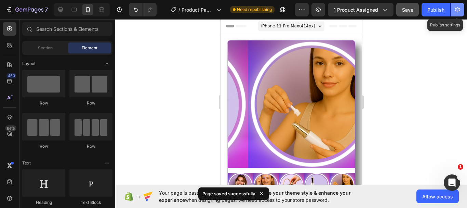
click at [457, 8] on icon "button" at bounding box center [457, 9] width 5 height 5
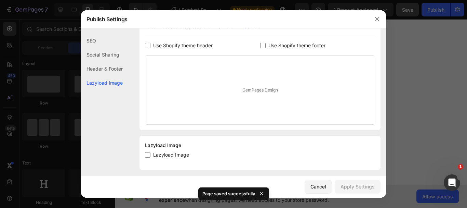
scroll to position [131, 0]
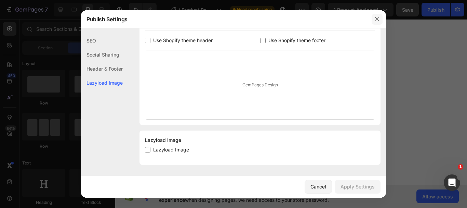
click at [378, 18] on icon "button" at bounding box center [377, 19] width 4 height 4
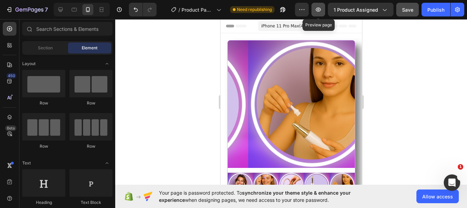
click at [321, 10] on icon "button" at bounding box center [318, 10] width 5 height 4
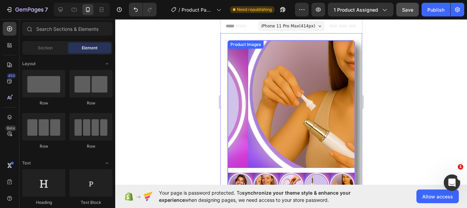
scroll to position [68, 0]
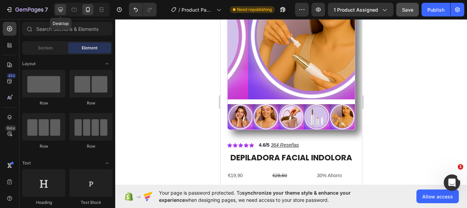
click at [60, 11] on icon at bounding box center [60, 10] width 4 height 4
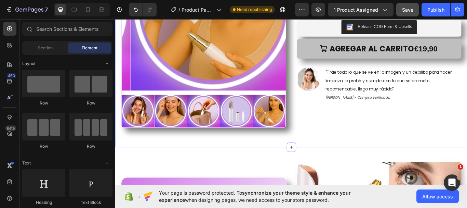
scroll to position [137, 0]
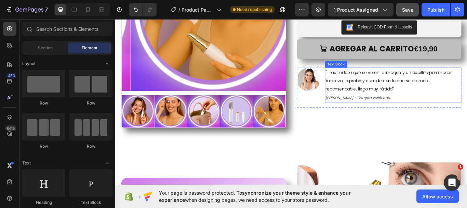
click at [404, 103] on span ""Trae todo lo que se ve en la imagen y un cepillito para hacer limpieza, lo pro…" at bounding box center [434, 91] width 147 height 27
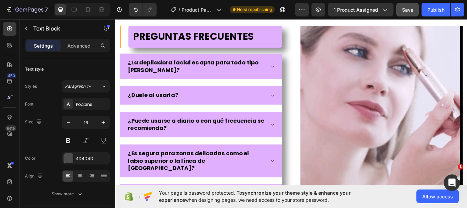
scroll to position [1026, 0]
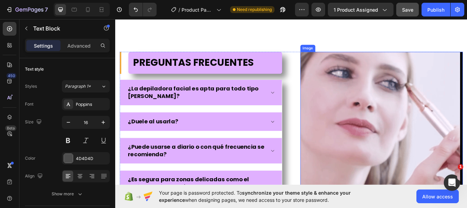
click at [397, 107] on img at bounding box center [426, 152] width 190 height 190
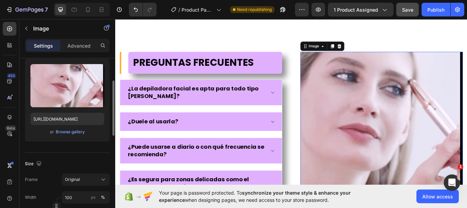
scroll to position [103, 0]
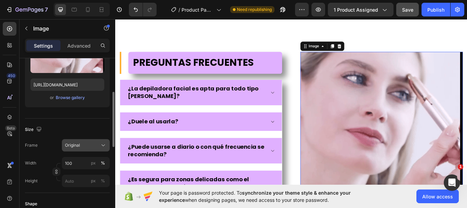
click at [76, 142] on div "Original" at bounding box center [86, 145] width 42 height 7
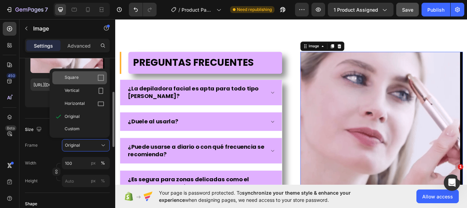
click at [70, 77] on span "Square" at bounding box center [72, 77] width 14 height 7
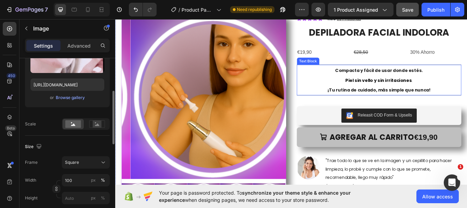
scroll to position [88, 0]
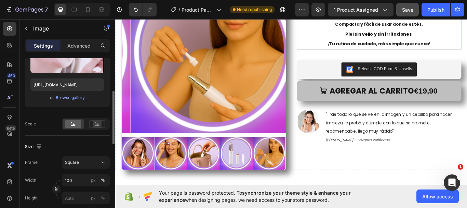
click at [138, 157] on img at bounding box center [141, 176] width 38 height 38
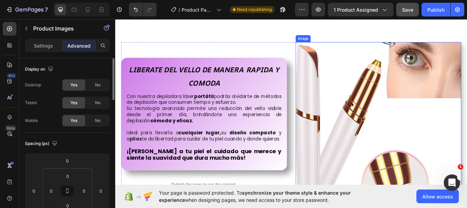
scroll to position [342, 0]
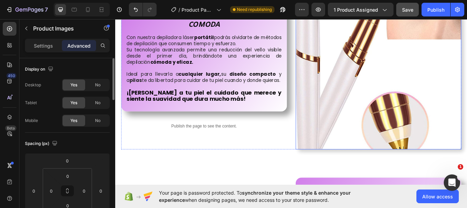
click at [417, 120] on img at bounding box center [422, 74] width 193 height 193
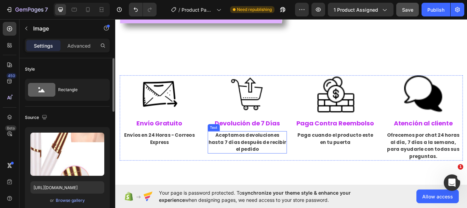
scroll to position [1163, 0]
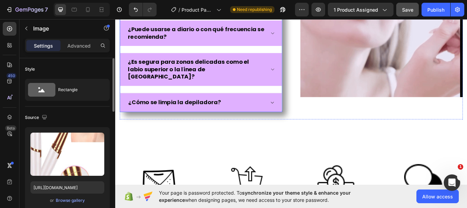
click at [297, 114] on icon at bounding box center [298, 116] width 5 height 5
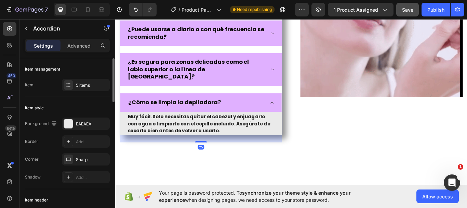
click at [297, 114] on icon at bounding box center [298, 116] width 5 height 5
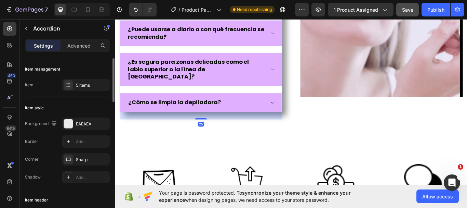
click at [297, 114] on icon at bounding box center [298, 116] width 5 height 5
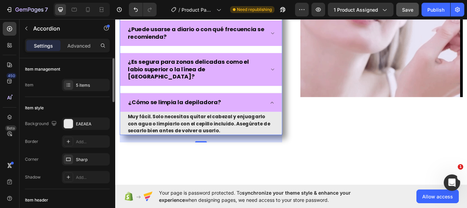
click at [297, 114] on icon at bounding box center [298, 116] width 5 height 5
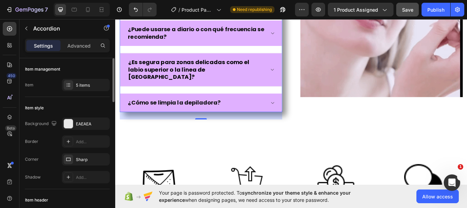
click at [296, 76] on icon at bounding box center [298, 78] width 5 height 5
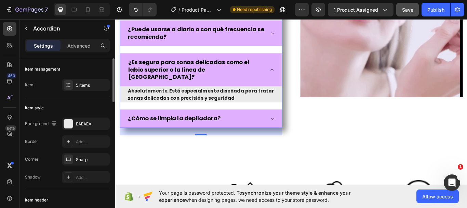
click at [296, 76] on icon at bounding box center [298, 78] width 5 height 5
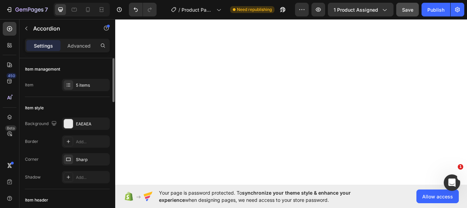
scroll to position [0, 0]
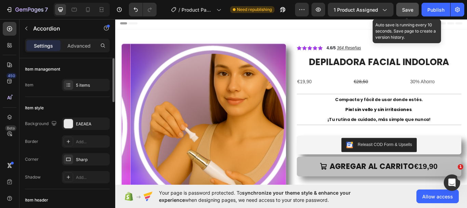
click at [406, 10] on span "Save" at bounding box center [407, 10] width 11 height 6
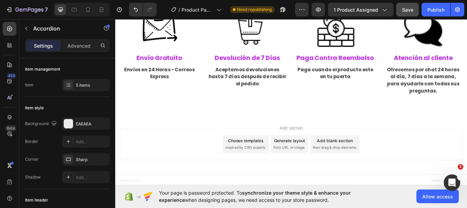
scroll to position [1334, 0]
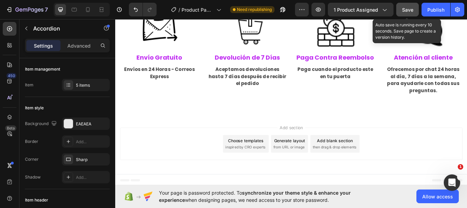
click at [410, 11] on span "Save" at bounding box center [407, 10] width 11 height 6
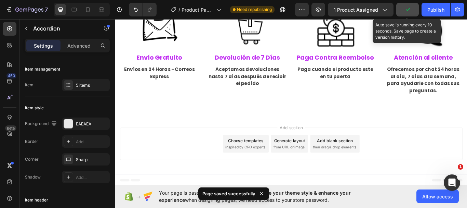
click at [410, 11] on icon "button" at bounding box center [407, 9] width 7 height 7
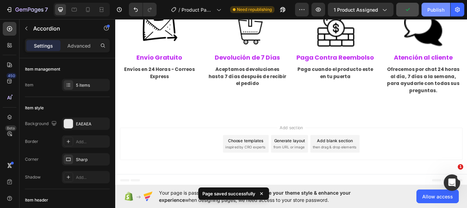
click at [438, 12] on div "Publish" at bounding box center [436, 9] width 17 height 7
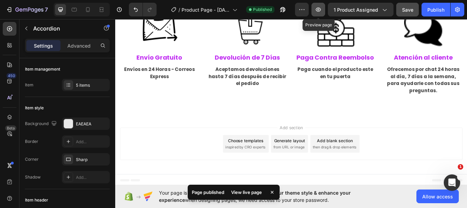
click at [317, 8] on icon "button" at bounding box center [318, 9] width 7 height 7
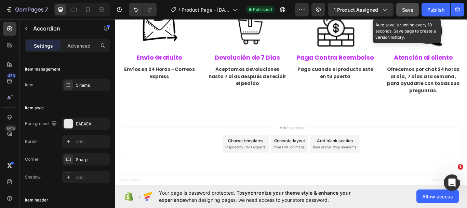
click at [407, 10] on span "Save" at bounding box center [407, 10] width 11 height 6
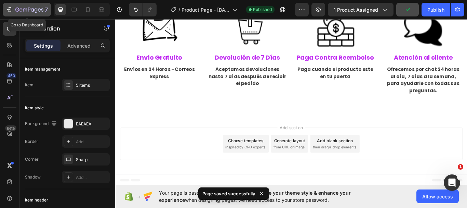
click at [9, 9] on icon "button" at bounding box center [9, 9] width 7 height 7
